Goal: Subscribe to service/newsletter

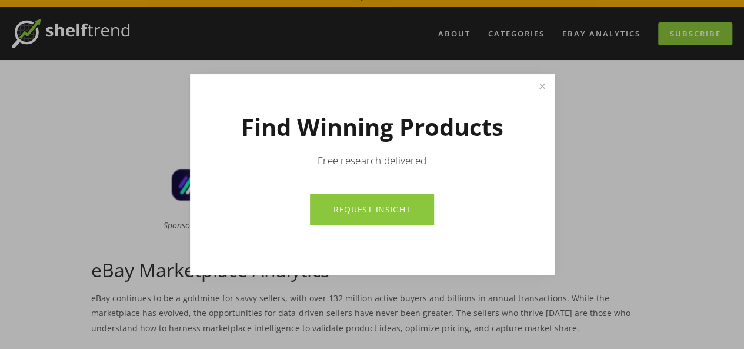
scroll to position [39, 0]
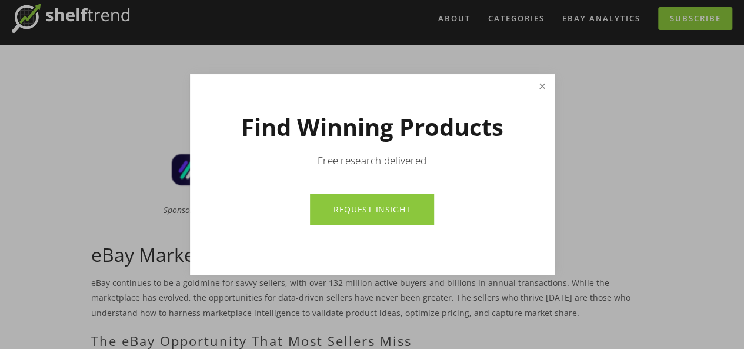
click at [540, 88] on link "Close" at bounding box center [541, 86] width 21 height 21
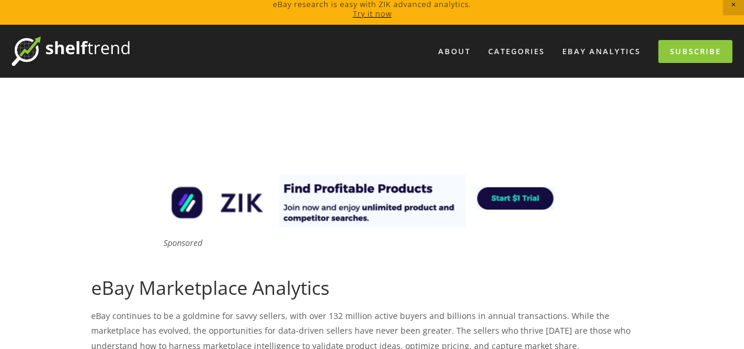
scroll to position [0, 0]
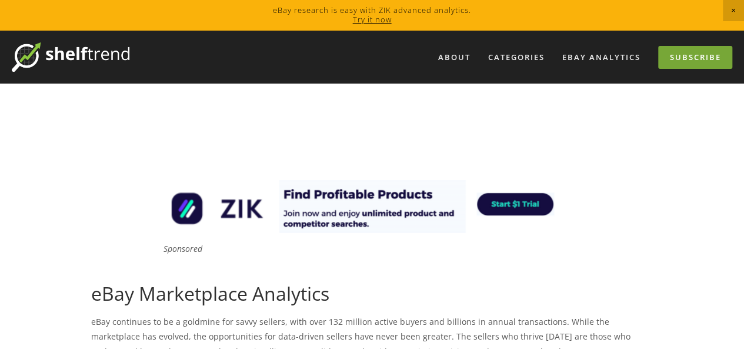
click at [690, 59] on link "Subscribe" at bounding box center [695, 57] width 74 height 23
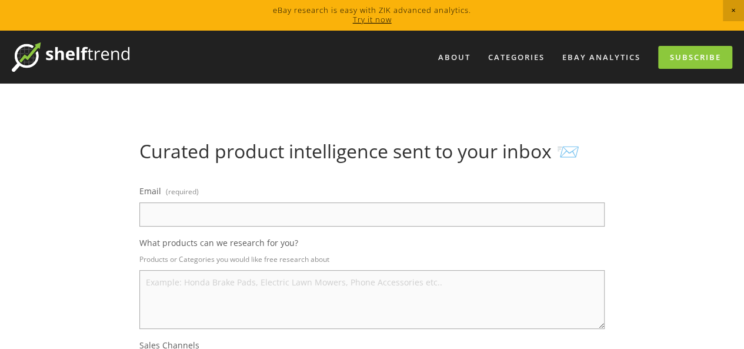
click at [302, 213] on input "Email (required)" at bounding box center [371, 214] width 465 height 24
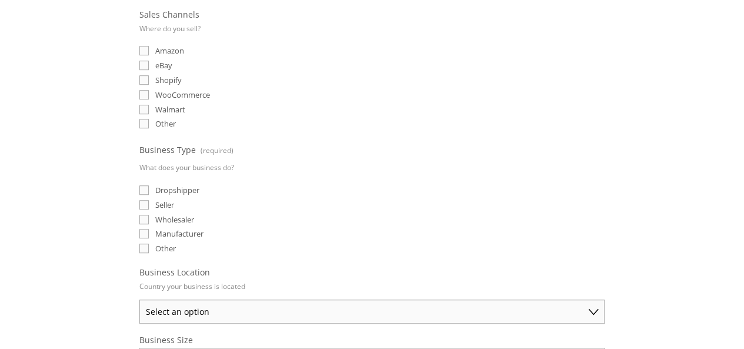
scroll to position [341, 0]
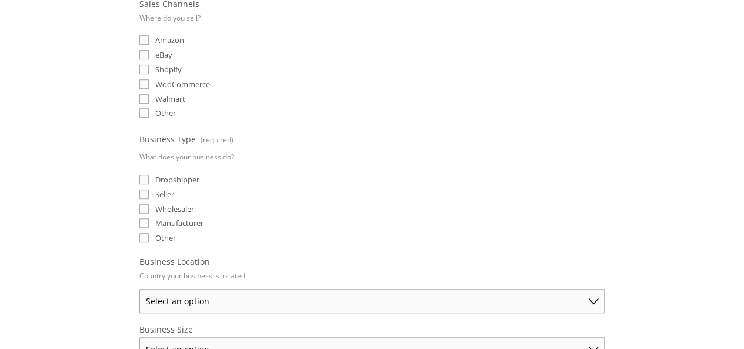
type input "[EMAIL_ADDRESS][DOMAIN_NAME]"
click at [143, 51] on input "eBay" at bounding box center [143, 54] width 9 height 9
checkbox input "true"
click at [143, 175] on input "Dropshipper" at bounding box center [143, 179] width 9 height 9
checkbox input "true"
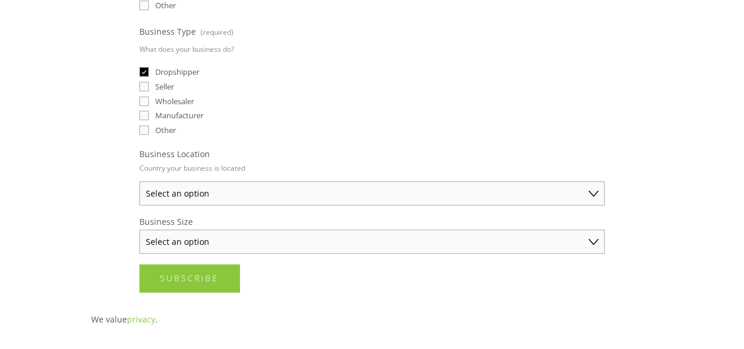
scroll to position [464, 0]
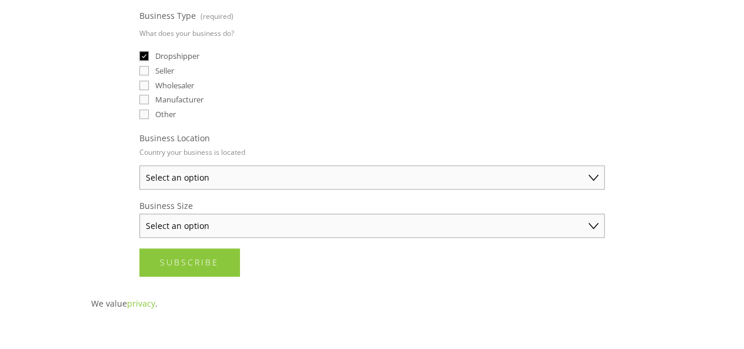
click at [593, 173] on select "Select an option Australia United States United Kingdom China Japan Germany Can…" at bounding box center [371, 177] width 465 height 24
select select "United Kingdom"
click at [139, 165] on select "Select an option Australia United States United Kingdom China Japan Germany Can…" at bounding box center [371, 177] width 465 height 24
click at [594, 219] on select "Select an option Solo Merchant (under $50K annual sales) Small Business ($50K -…" at bounding box center [371, 225] width 465 height 24
select select "Solo Merchant (under $50K annual sales)"
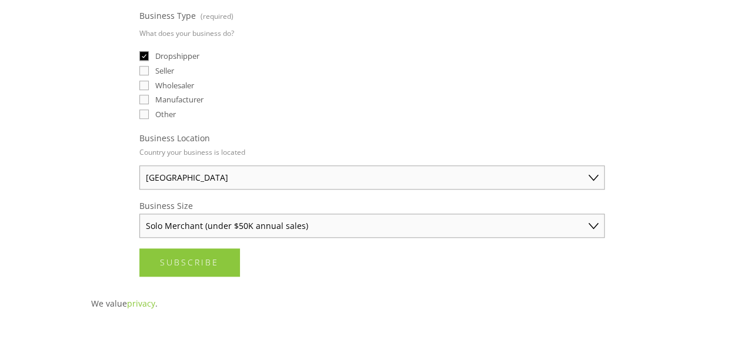
click at [139, 213] on select "Select an option Solo Merchant (under $50K annual sales) Small Business ($50K -…" at bounding box center [371, 225] width 465 height 24
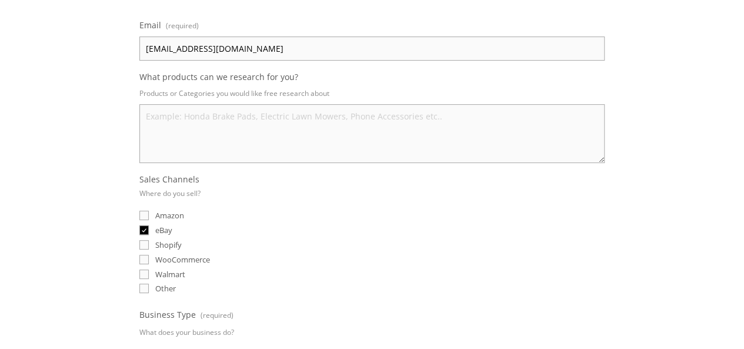
scroll to position [162, 0]
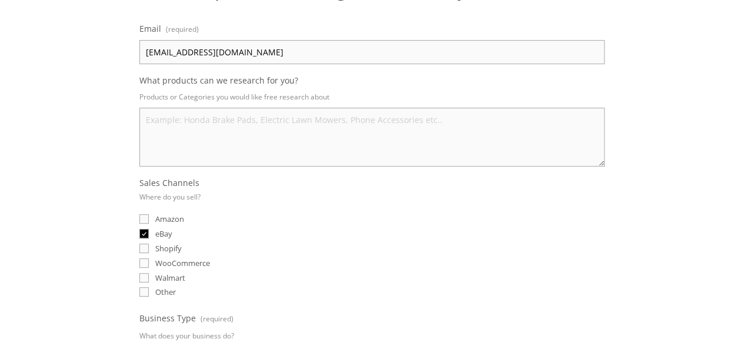
click at [299, 129] on textarea "What products can we research for you?" at bounding box center [371, 137] width 465 height 59
click at [210, 136] on textarea "What products can we research for you?" at bounding box center [371, 137] width 465 height 59
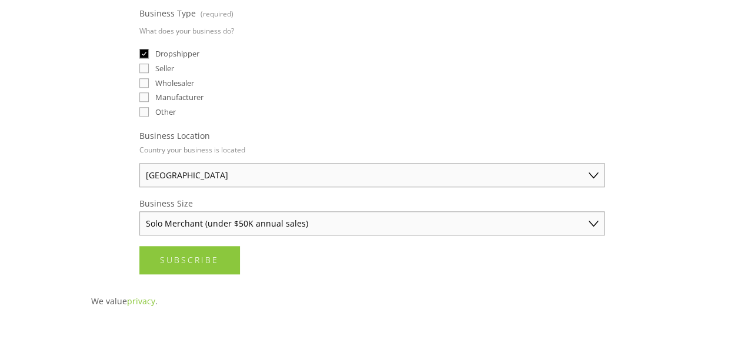
scroll to position [477, 0]
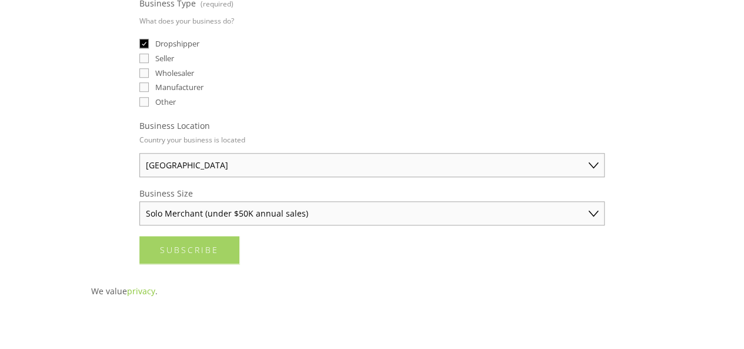
type textarea "safety equipment, packing , garments, baby, electronics"
click at [218, 242] on button "Subscribe Subscribe" at bounding box center [189, 250] width 100 height 28
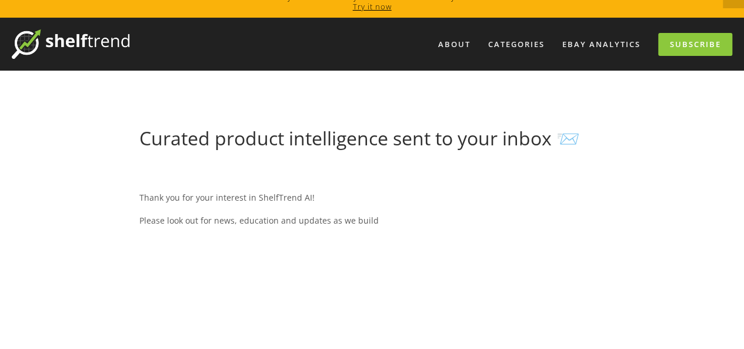
scroll to position [0, 0]
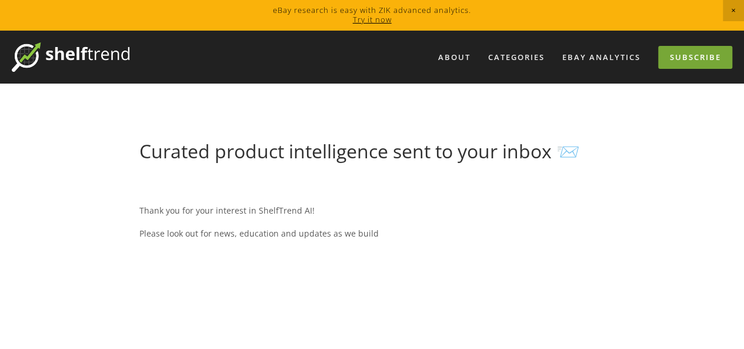
click at [675, 58] on link "Subscribe" at bounding box center [695, 57] width 74 height 23
